Goal: Information Seeking & Learning: Find specific fact

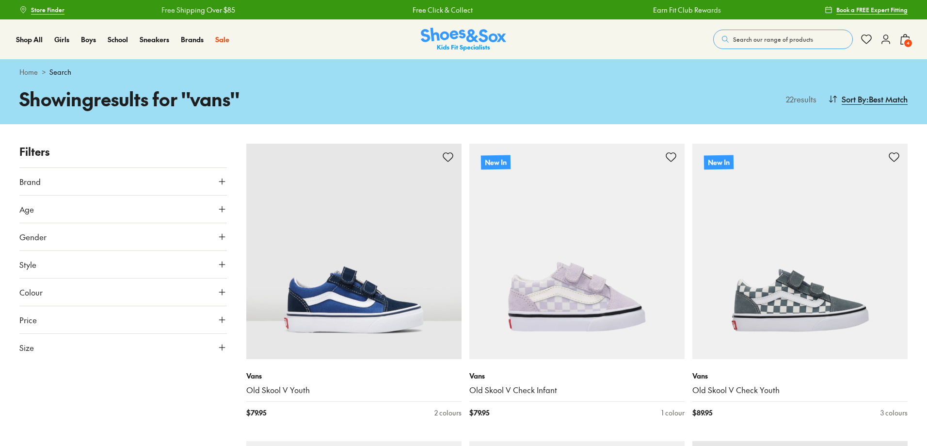
click at [787, 41] on span "Search our range of products" at bounding box center [773, 39] width 80 height 9
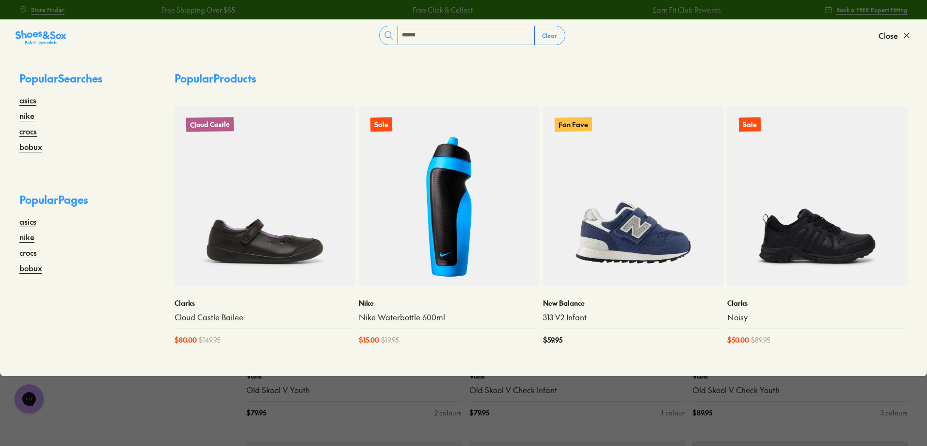
type input "******"
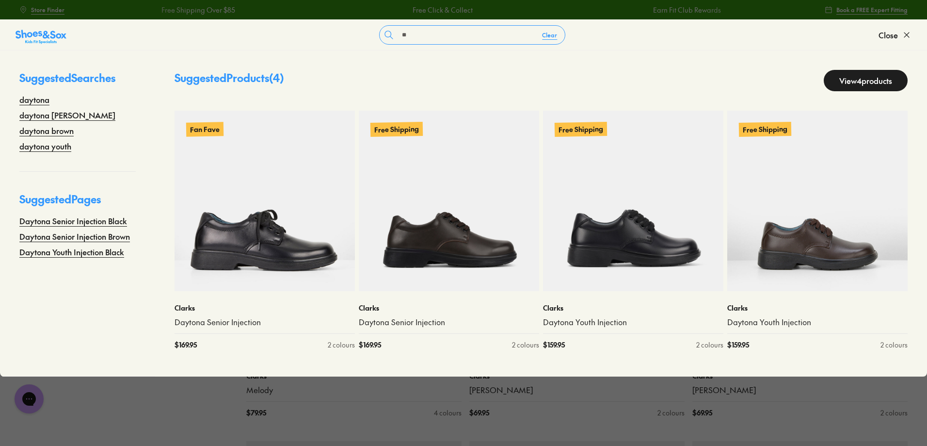
type input "*"
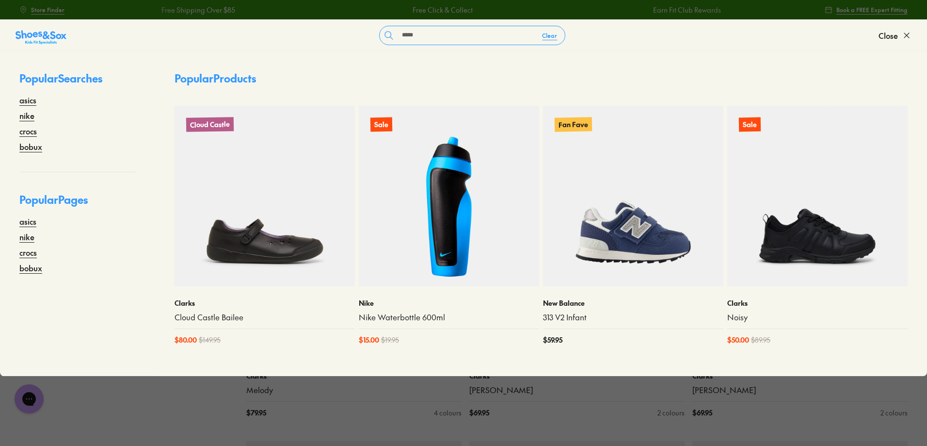
type input "******"
